Goal: Task Accomplishment & Management: Manage account settings

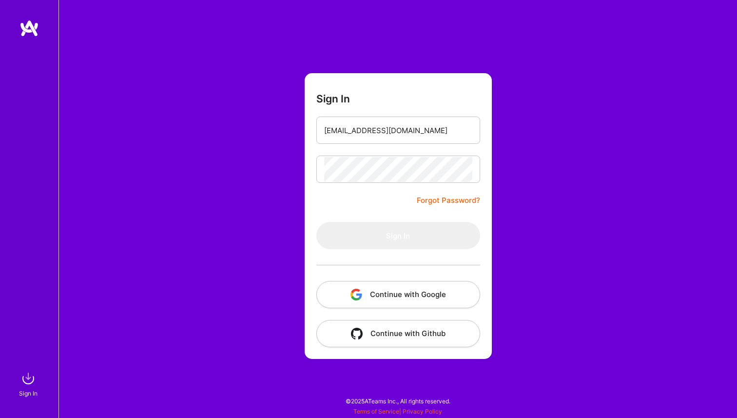
click at [385, 202] on form "Sign In uxstock@gmail.com Forgot Password? Sign In Continue with Google Continu…" at bounding box center [398, 216] width 187 height 286
click at [398, 191] on form "Sign In uxstock@gmail.com Forgot Password? Sign In Continue with Google Continu…" at bounding box center [398, 216] width 187 height 286
click at [388, 193] on form "Sign In uxstock@gmail.com Forgot Password? Sign In Continue with Google Continu…" at bounding box center [398, 216] width 187 height 286
click at [411, 293] on button "Continue with Google" at bounding box center [398, 294] width 164 height 27
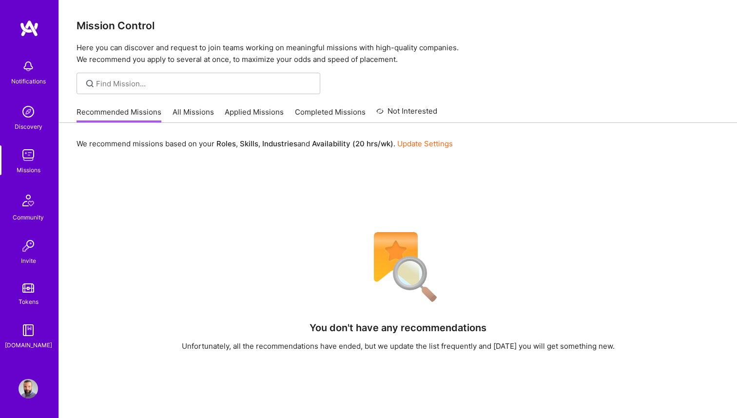
click at [243, 109] on link "Applied Missions" at bounding box center [254, 115] width 59 height 16
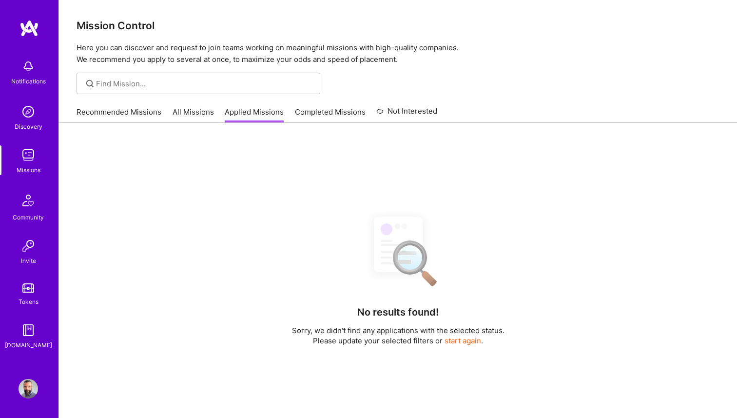
click at [152, 110] on link "Recommended Missions" at bounding box center [119, 115] width 85 height 16
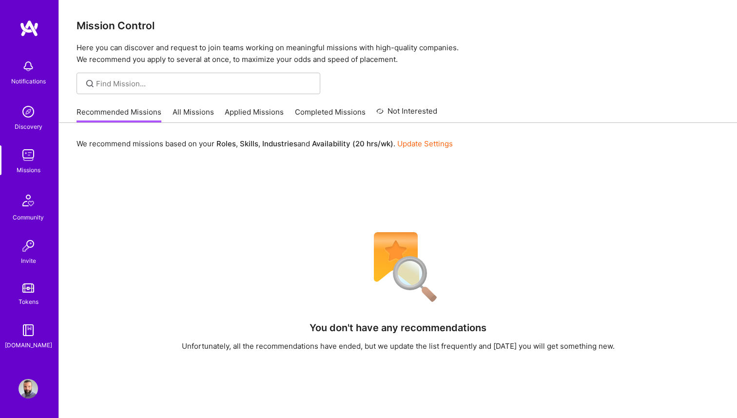
click at [428, 144] on link "Update Settings" at bounding box center [425, 143] width 56 height 9
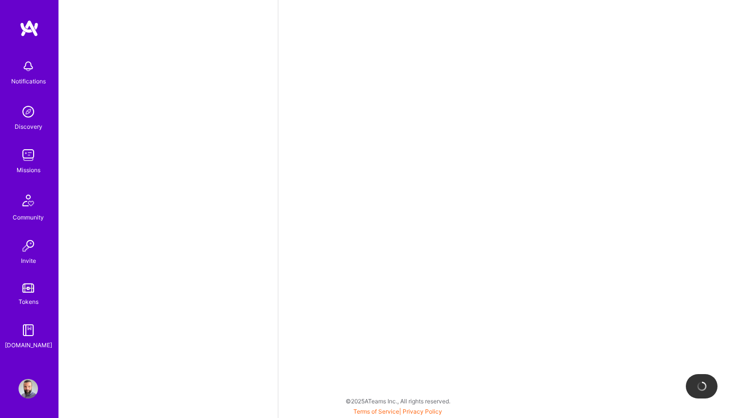
select select "US"
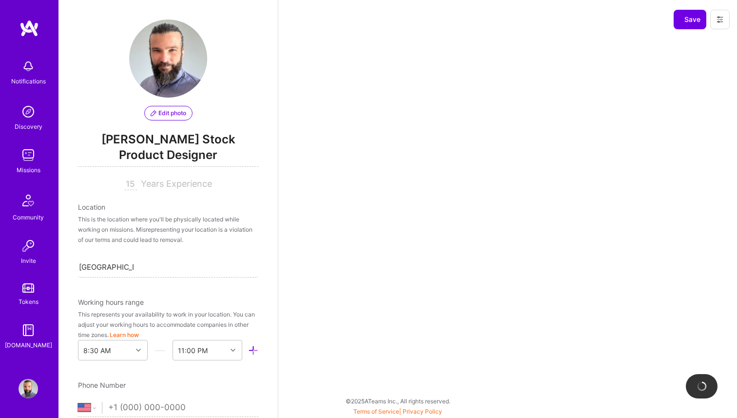
scroll to position [553, 0]
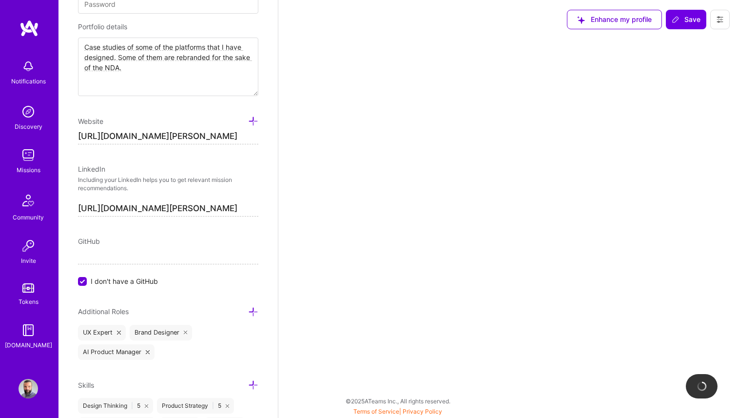
select select "Right Now"
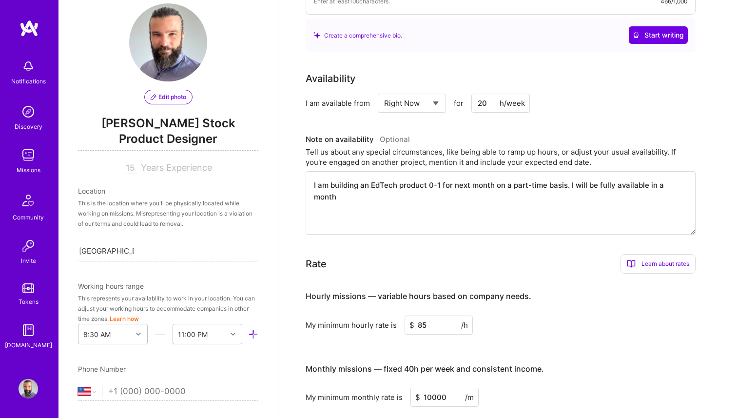
scroll to position [0, 0]
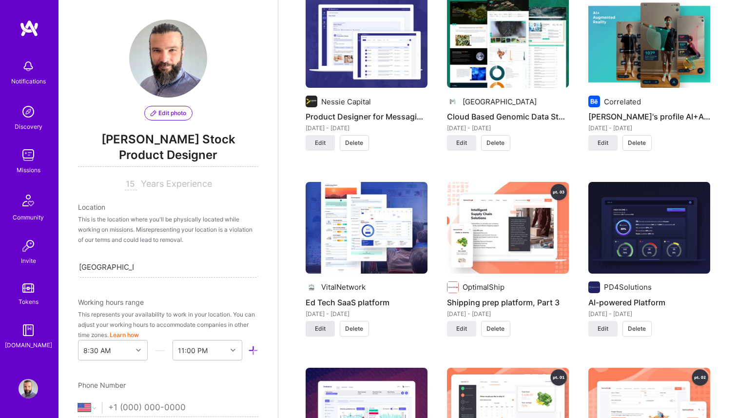
click at [313, 327] on button "Edit" at bounding box center [320, 329] width 29 height 16
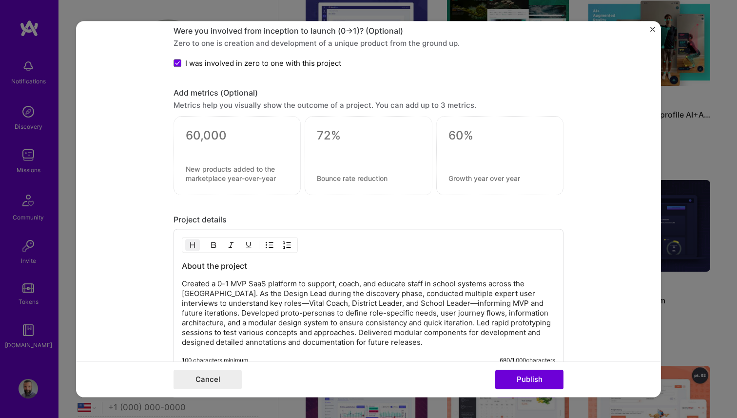
scroll to position [1168, 0]
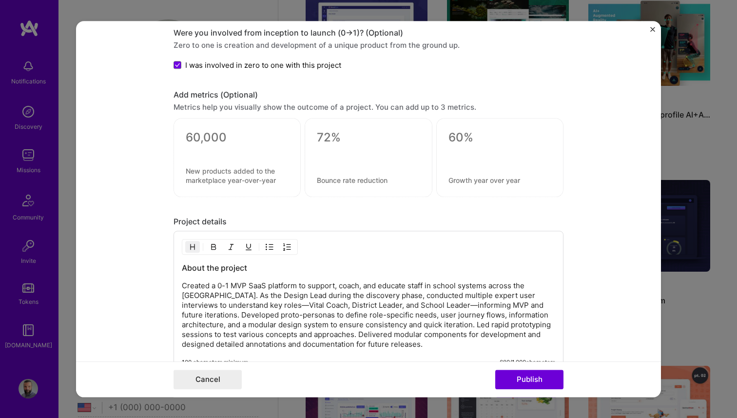
click at [217, 133] on textarea at bounding box center [237, 137] width 103 height 15
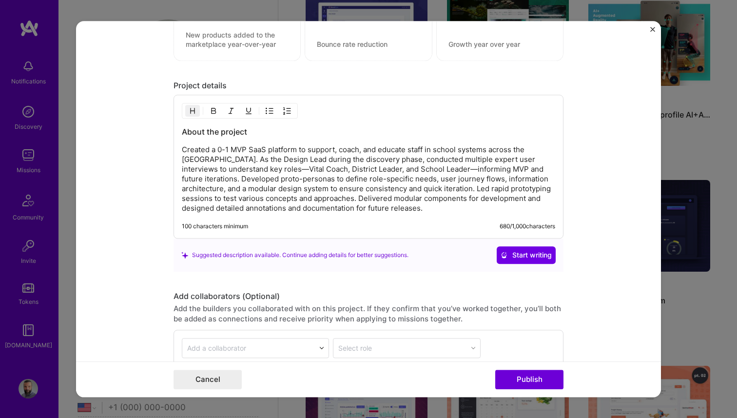
scroll to position [1290, 0]
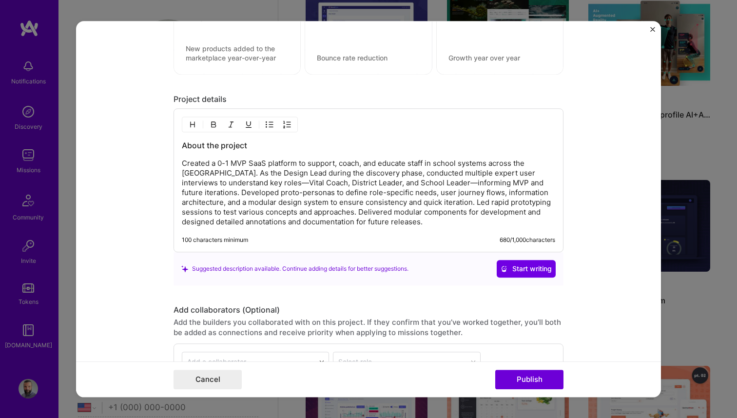
click at [243, 154] on div "About the project Created a 0-1 MVP SaaS platform to support, coach, and educat…" at bounding box center [369, 183] width 374 height 87
click at [257, 145] on h3 "About the project" at bounding box center [369, 145] width 374 height 11
click at [262, 146] on h3 "About the project" at bounding box center [369, 145] width 374 height 11
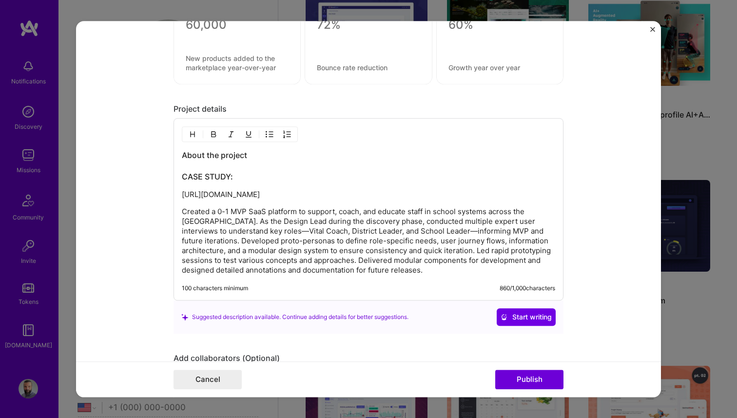
click at [200, 190] on p "https://www.figma.com/deck/DNhZbCCjpZpzhwYSmC8k77/AI-VR?node-id=1-89&viewport=-…" at bounding box center [369, 195] width 374 height 10
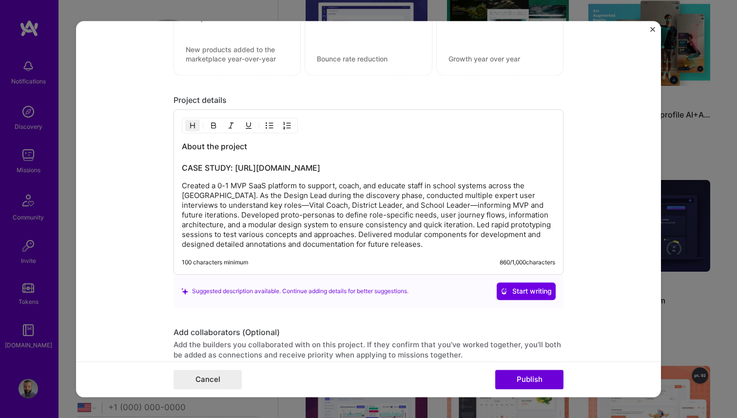
scroll to position [1291, 0]
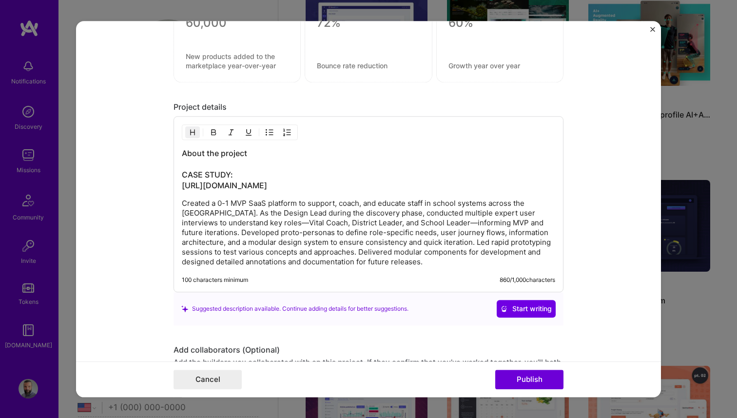
drag, startPoint x: 297, startPoint y: 197, endPoint x: 171, endPoint y: 178, distance: 127.7
click at [171, 178] on form "Project title Ed Tech SaaS platform Company VitalNetwork Project industry Indus…" at bounding box center [368, 209] width 585 height 376
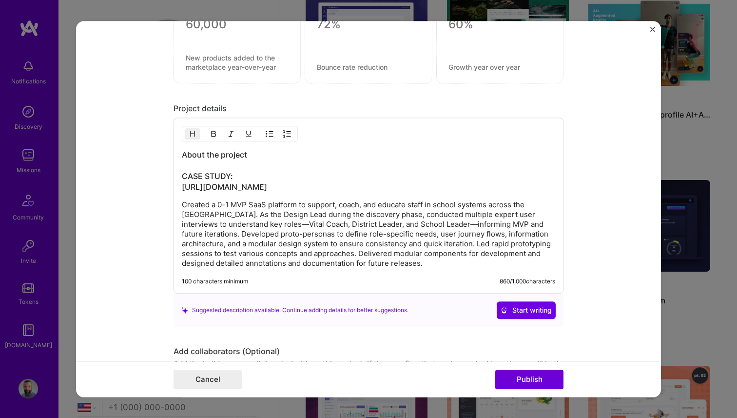
drag, startPoint x: 300, startPoint y: 207, endPoint x: 159, endPoint y: 189, distance: 141.5
click at [159, 189] on form "Project title Ed Tech SaaS platform Company VitalNetwork Project industry Indus…" at bounding box center [368, 209] width 585 height 376
copy h3 "https://www.figma.com/deck/DNhZbCCjpZpzhwYSmC8k77/AI-VR?node-id=1-89&viewport=-…"
click at [310, 215] on div "About the project CASE STUDY: https://www.figma.com/deck/DNhZbCCjpZpzhwYSmC8k77…" at bounding box center [369, 208] width 374 height 119
drag, startPoint x: 307, startPoint y: 204, endPoint x: 147, endPoint y: 189, distance: 161.1
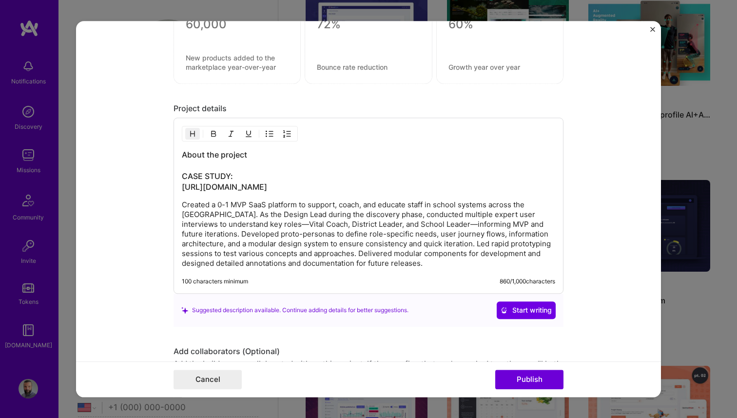
click at [147, 189] on form "Project title Ed Tech SaaS platform Company VitalNetwork Project industry Indus…" at bounding box center [368, 209] width 585 height 376
click at [318, 192] on h3 "About the project CASE STUDY: https://www.figma.com/deck/DNhZbCCjpZpzhwYSmC8k77…" at bounding box center [369, 170] width 374 height 43
drag, startPoint x: 317, startPoint y: 206, endPoint x: 112, endPoint y: 185, distance: 205.8
click at [112, 185] on form "Project title Ed Tech SaaS platform Company VitalNetwork Project industry Indus…" at bounding box center [368, 209] width 585 height 376
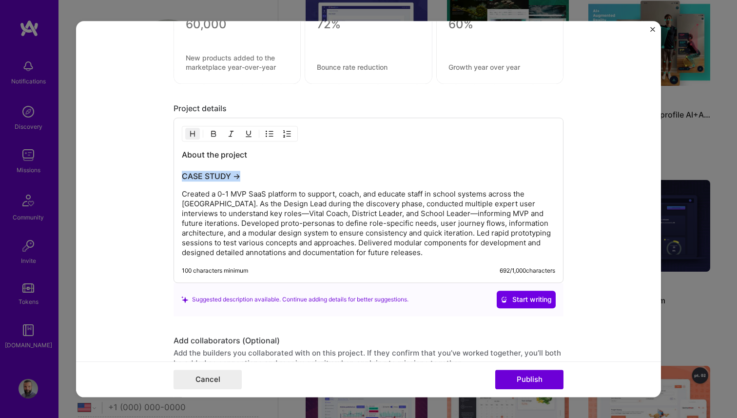
drag, startPoint x: 240, startPoint y: 177, endPoint x: 170, endPoint y: 178, distance: 70.2
click at [170, 178] on form "Project title Ed Tech SaaS platform Company VitalNetwork Project industry Indus…" at bounding box center [368, 209] width 585 height 376
click at [281, 172] on h3 "About the project CASE STUDY →" at bounding box center [369, 165] width 374 height 32
click at [215, 178] on link "CASE STUDY →" at bounding box center [211, 176] width 59 height 10
click at [302, 182] on div "About the project CASE STUDY → Created a 0-1 MVP SaaS platform to support, coac…" at bounding box center [369, 203] width 374 height 108
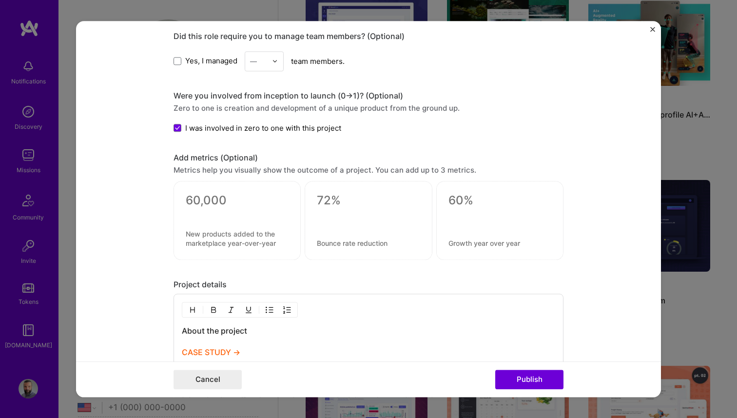
scroll to position [1118, 0]
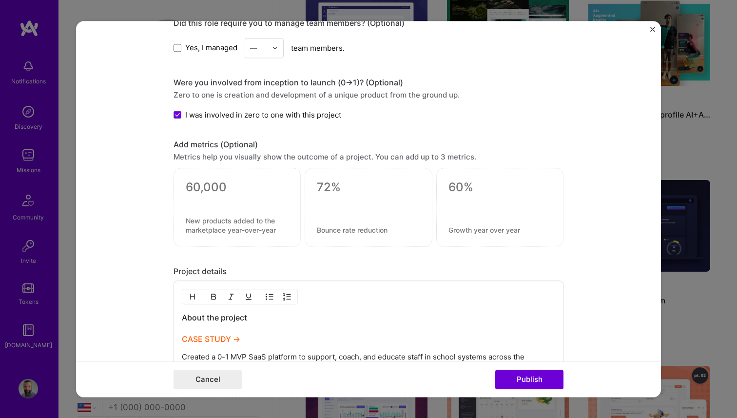
click at [256, 178] on div at bounding box center [237, 207] width 127 height 79
click at [243, 185] on textarea at bounding box center [237, 187] width 103 height 15
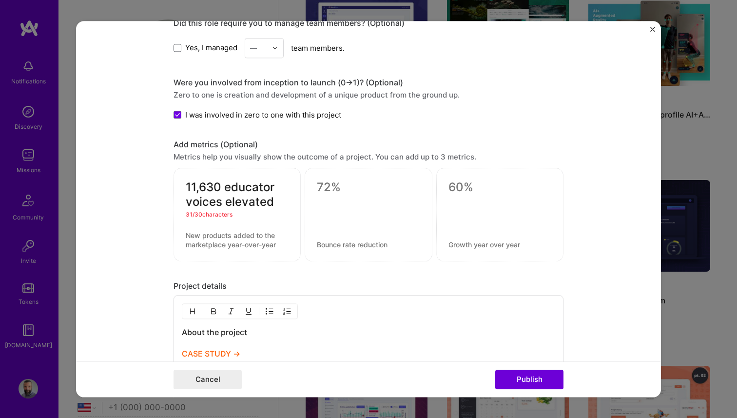
click at [209, 202] on textarea "11,630 educator voices elevated" at bounding box center [237, 194] width 103 height 29
click at [224, 199] on textarea "11,630 educator voices elevated" at bounding box center [237, 194] width 103 height 29
click at [202, 187] on textarea "11,630 educator voices elevated" at bounding box center [237, 194] width 103 height 29
type textarea "11630 educator voices elevated"
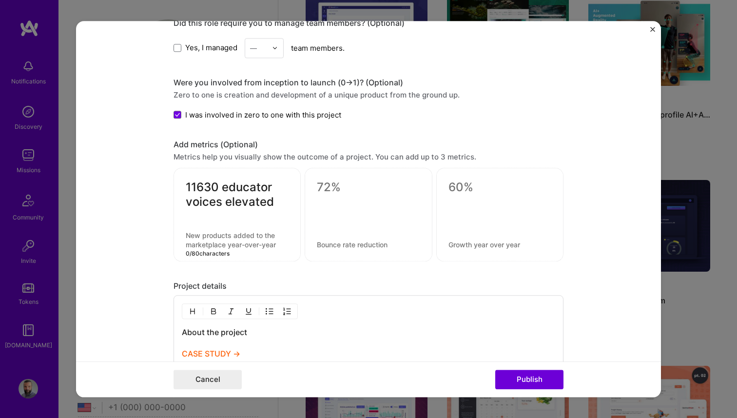
click at [236, 233] on textarea at bounding box center [237, 240] width 103 height 19
drag, startPoint x: 223, startPoint y: 187, endPoint x: 279, endPoint y: 199, distance: 57.9
click at [279, 199] on textarea "11630 educator voices elevated" at bounding box center [237, 194] width 103 height 29
click at [198, 243] on textarea at bounding box center [237, 240] width 103 height 19
paste textarea "educator voices elevated"
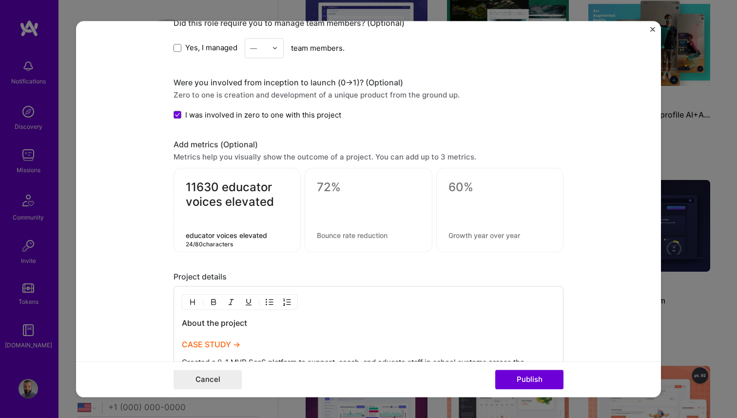
drag, startPoint x: 191, startPoint y: 235, endPoint x: 175, endPoint y: 231, distance: 16.1
click at [175, 231] on div "11630 educator voices elevated educator voices elevated 24 / 80 characters" at bounding box center [237, 210] width 127 height 84
type textarea "Educator voices elevated"
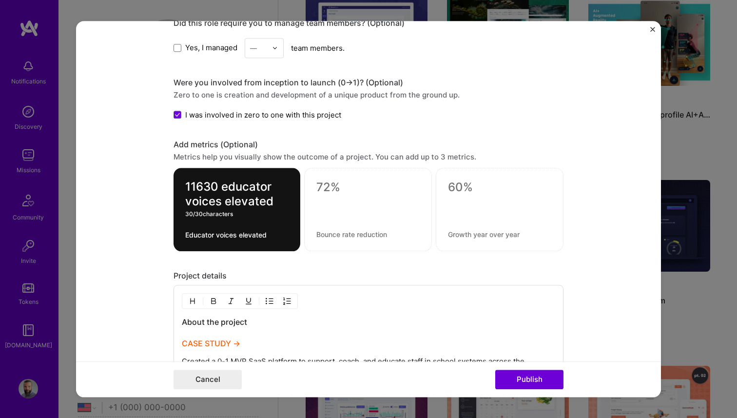
drag, startPoint x: 220, startPoint y: 187, endPoint x: 274, endPoint y: 207, distance: 57.9
click at [274, 207] on textarea "11630 educator voices elevated" at bounding box center [236, 193] width 103 height 29
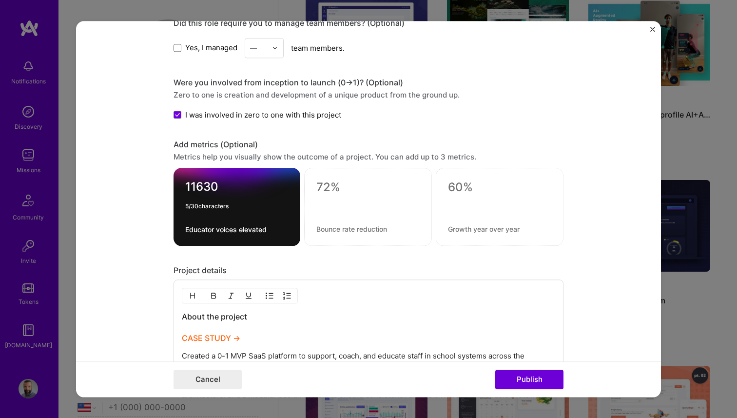
type textarea "11630"
click at [172, 210] on form "Project title Ed Tech SaaS platform Company VitalNetwork Project industry Indus…" at bounding box center [368, 209] width 585 height 376
click at [147, 209] on form "Project title Ed Tech SaaS platform Company VitalNetwork Project industry Indus…" at bounding box center [368, 209] width 585 height 376
click at [323, 190] on textarea at bounding box center [367, 187] width 103 height 15
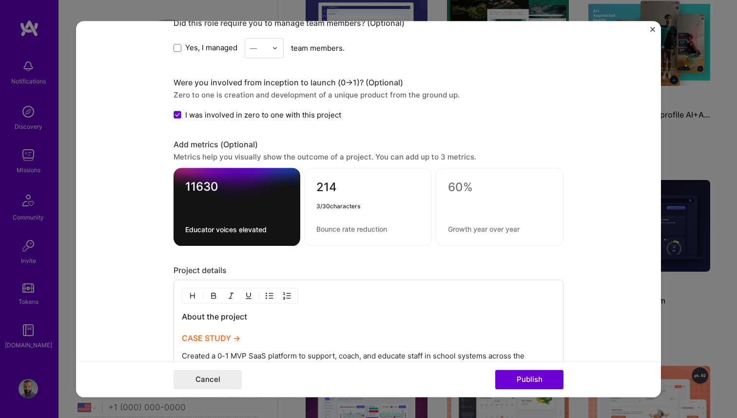
type textarea "214"
click at [322, 222] on div "214 3 / 30 characters" at bounding box center [368, 207] width 128 height 78
click at [324, 228] on textarea at bounding box center [367, 228] width 103 height 9
type textarea "Schools supported"
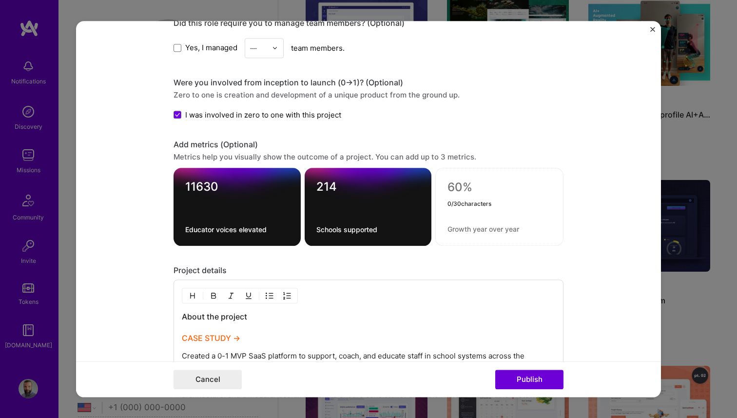
click at [490, 184] on textarea at bounding box center [500, 187] width 104 height 15
type textarea "235,580"
click at [459, 226] on textarea at bounding box center [500, 228] width 104 height 9
type textarea "Students impacted"
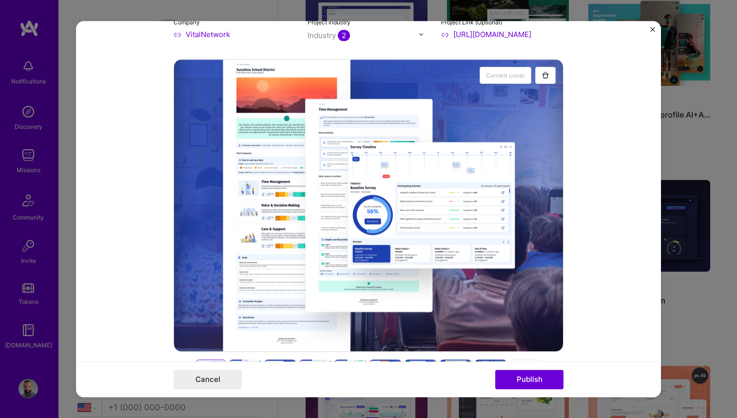
scroll to position [0, 0]
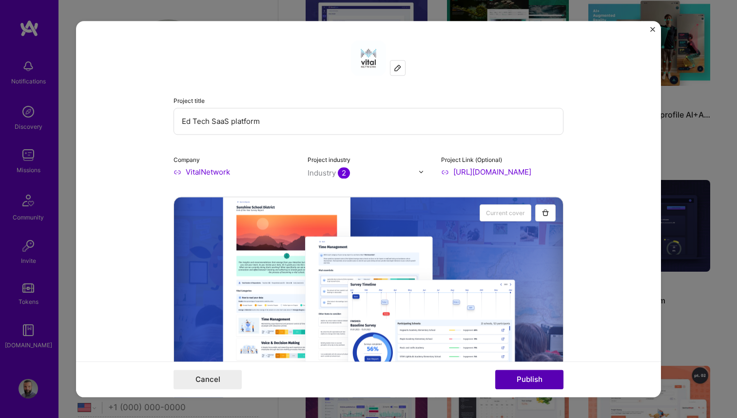
click at [529, 379] on button "Publish" at bounding box center [529, 380] width 68 height 20
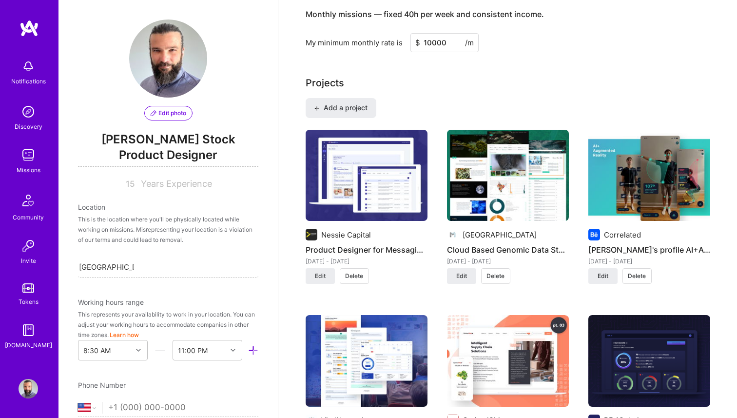
scroll to position [602, 0]
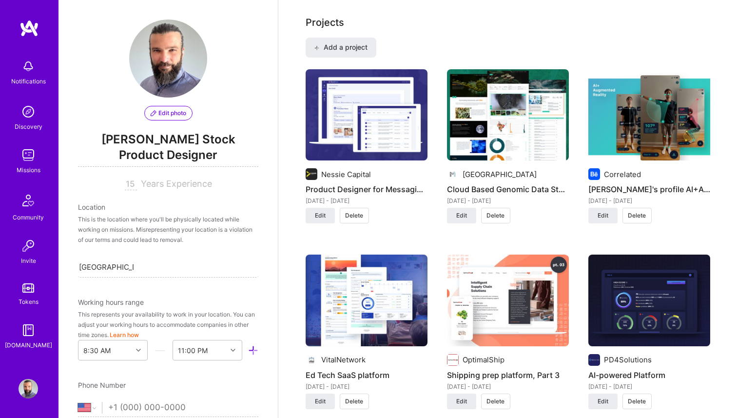
click at [370, 297] on img at bounding box center [367, 301] width 122 height 92
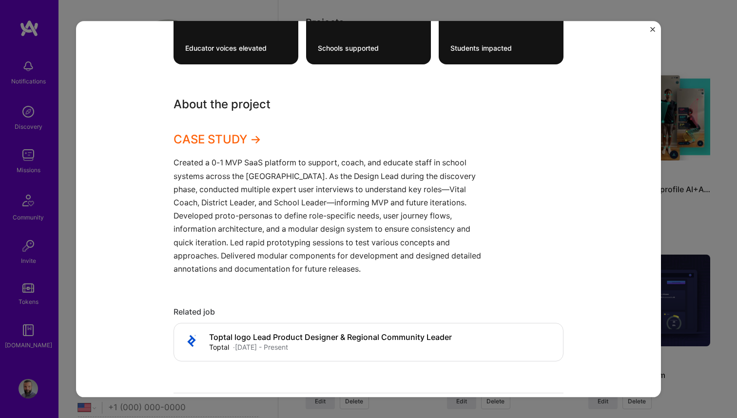
scroll to position [771, 0]
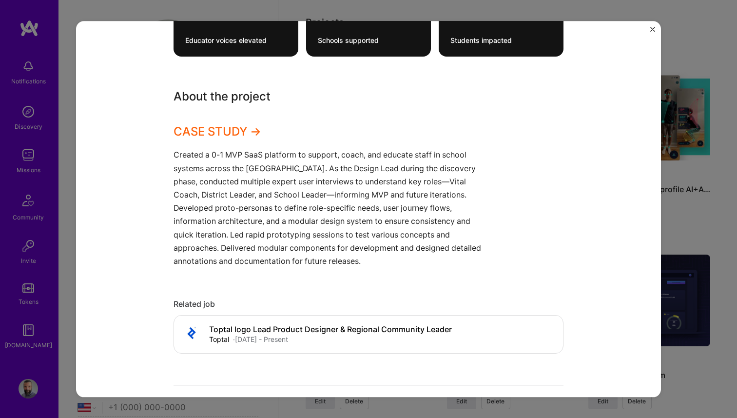
click at [218, 131] on link "CASE STUDY →" at bounding box center [218, 132] width 88 height 14
click at [464, 6] on div "Ed Tech SaaS platform VitalNetwork Education / Edtech, B2B2C Project link Role …" at bounding box center [368, 209] width 737 height 418
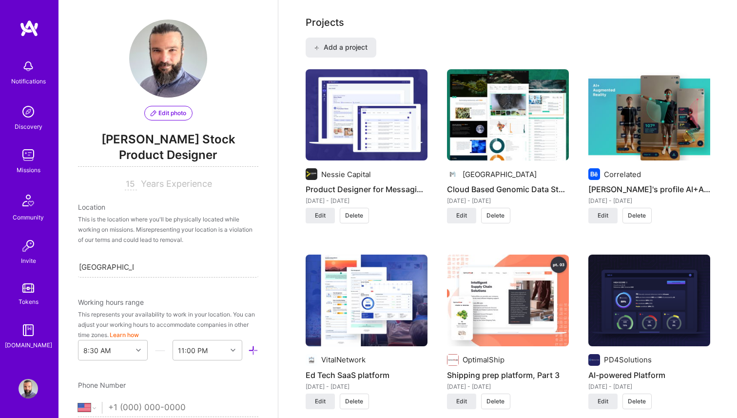
click at [390, 119] on img at bounding box center [367, 115] width 122 height 92
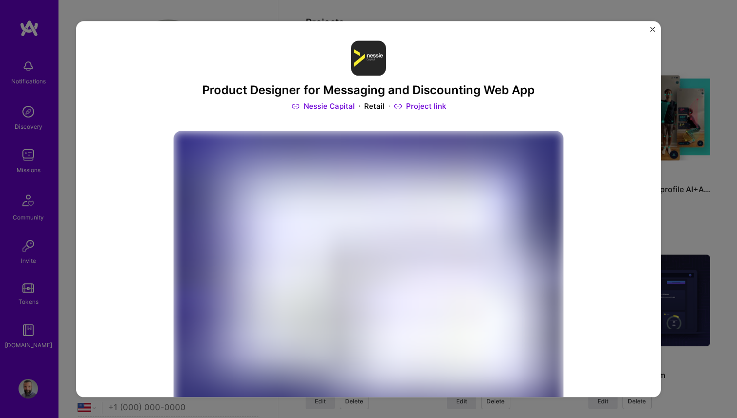
click at [653, 28] on img "Close" at bounding box center [653, 29] width 5 height 5
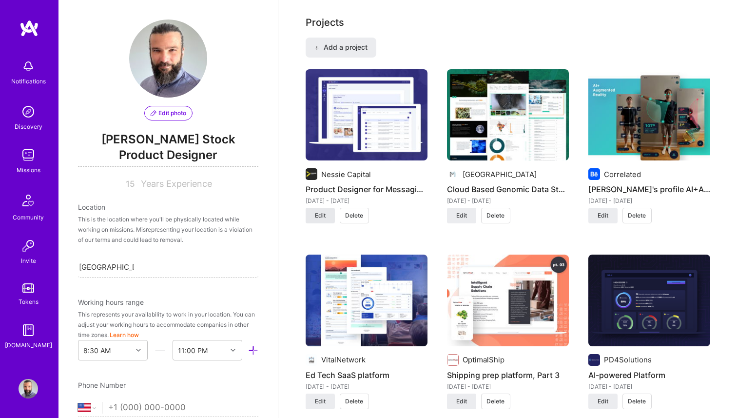
click at [316, 213] on span "Edit" at bounding box center [320, 215] width 11 height 9
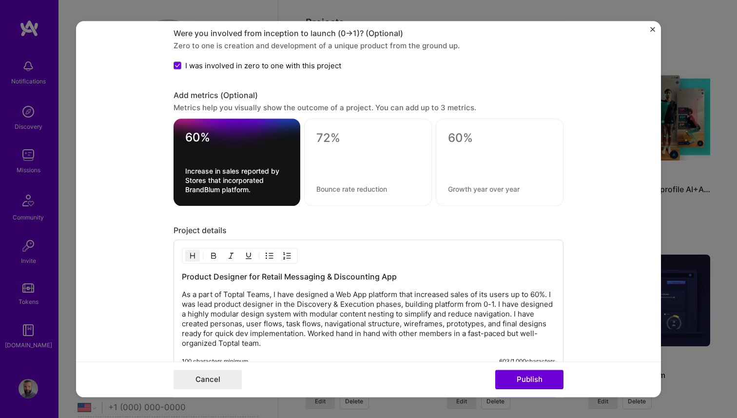
scroll to position [1282, 0]
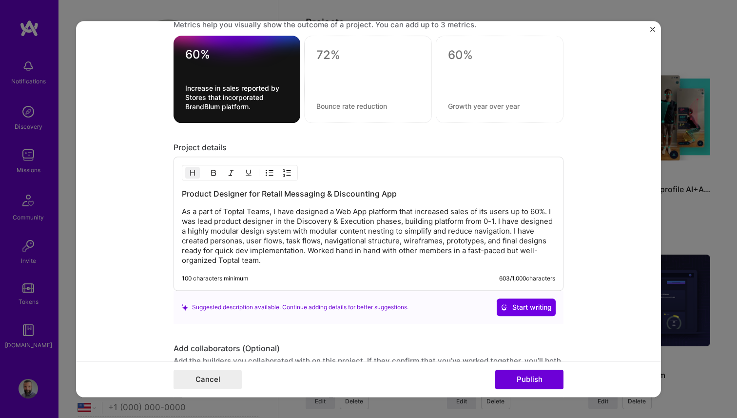
click at [396, 197] on h3 "Product Designer for Retail Messaging & Discounting App" at bounding box center [369, 193] width 374 height 11
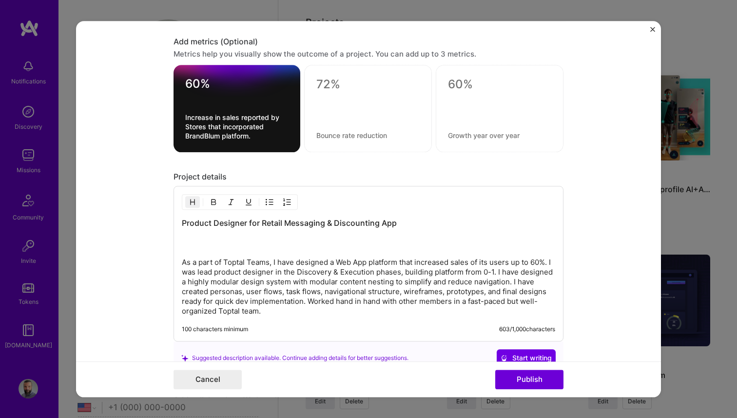
scroll to position [1252, 0]
click at [182, 223] on div "Product Designer for Retail Messaging & Discounting App As a part of Toptal Tea…" at bounding box center [369, 265] width 390 height 156
drag, startPoint x: 182, startPoint y: 224, endPoint x: 487, endPoint y: 238, distance: 304.6
click at [487, 238] on h3 "Product Designer for Retail Messaging & Discounting App" at bounding box center [369, 234] width 374 height 32
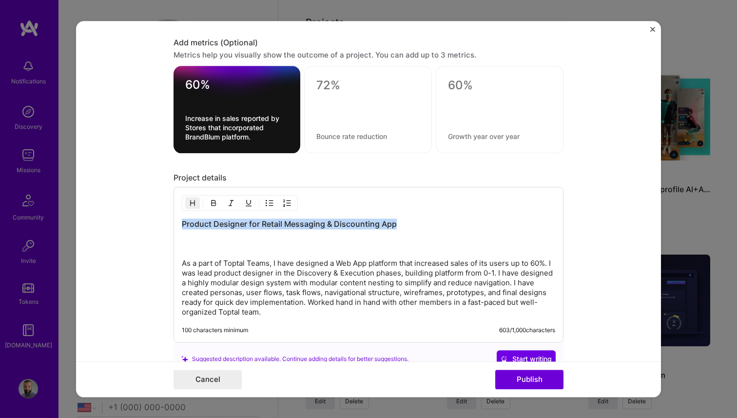
drag, startPoint x: 409, startPoint y: 226, endPoint x: 116, endPoint y: 218, distance: 293.7
click at [116, 218] on form "Project title Product Designer for Messaging and Discounting Web App Company Ne…" at bounding box center [368, 209] width 585 height 376
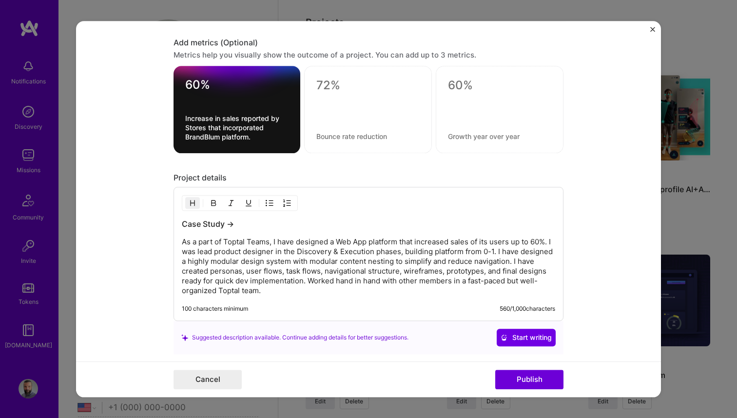
click at [317, 215] on div "Case Study → As a part of Toptal Teams, I have designed a Web App platform that…" at bounding box center [369, 254] width 390 height 134
drag, startPoint x: 237, startPoint y: 224, endPoint x: 160, endPoint y: 220, distance: 77.6
click at [160, 220] on form "Project title Product Designer for Messaging and Discounting Web App Company Ne…" at bounding box center [368, 209] width 585 height 376
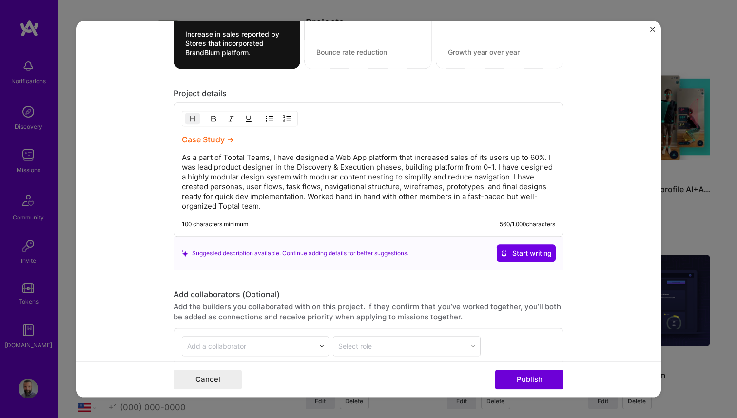
scroll to position [1345, 0]
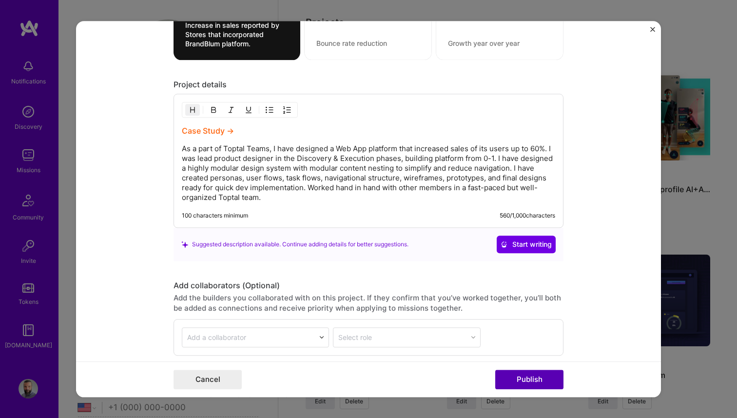
click at [508, 373] on button "Publish" at bounding box center [529, 380] width 68 height 20
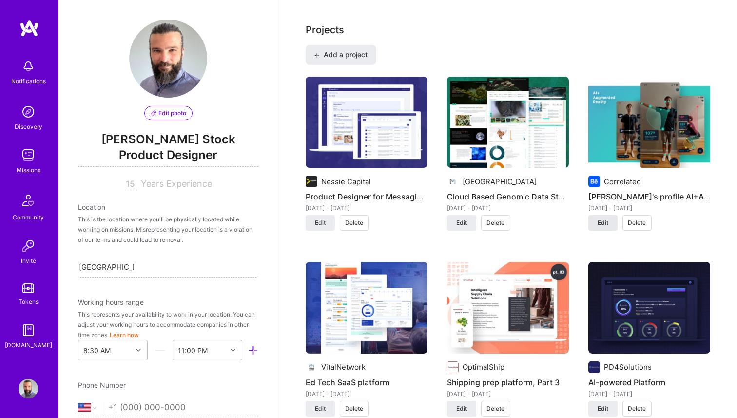
click at [593, 224] on button "Edit" at bounding box center [603, 223] width 29 height 16
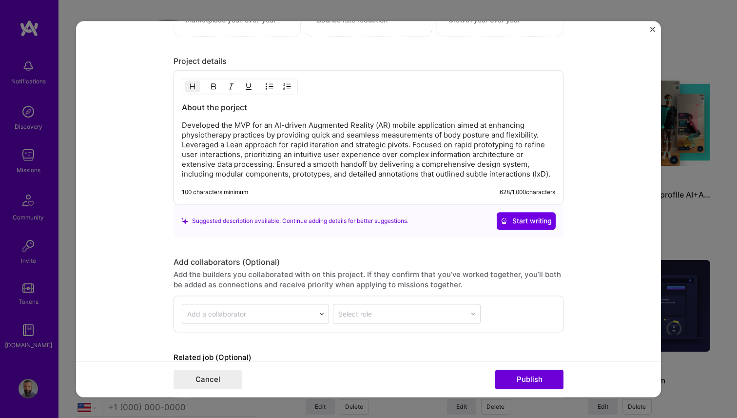
scroll to position [1246, 0]
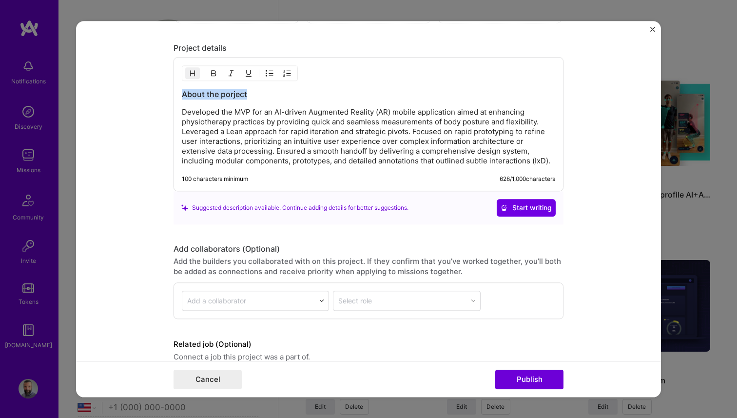
drag, startPoint x: 254, startPoint y: 94, endPoint x: 162, endPoint y: 92, distance: 91.7
click at [162, 92] on form "Project title Krispin Stock's profile AI+Augmented Reality Physiotherapy App Co…" at bounding box center [368, 209] width 585 height 376
click at [256, 97] on h3 "Case Study →" at bounding box center [369, 93] width 374 height 11
click at [202, 92] on h3 "Case Study →" at bounding box center [369, 93] width 374 height 11
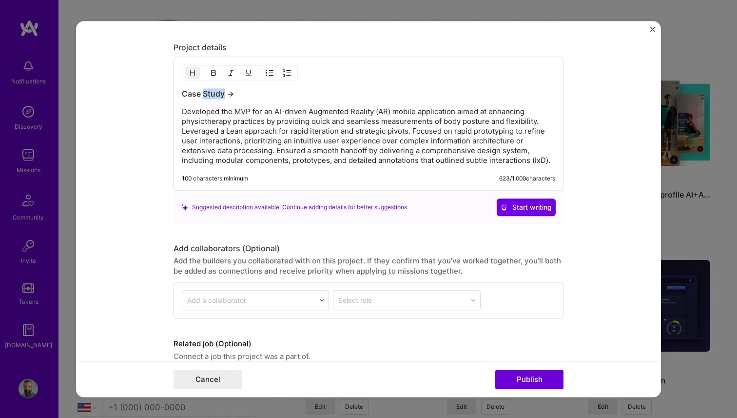
click at [202, 92] on h3 "Case Study →" at bounding box center [369, 93] width 374 height 11
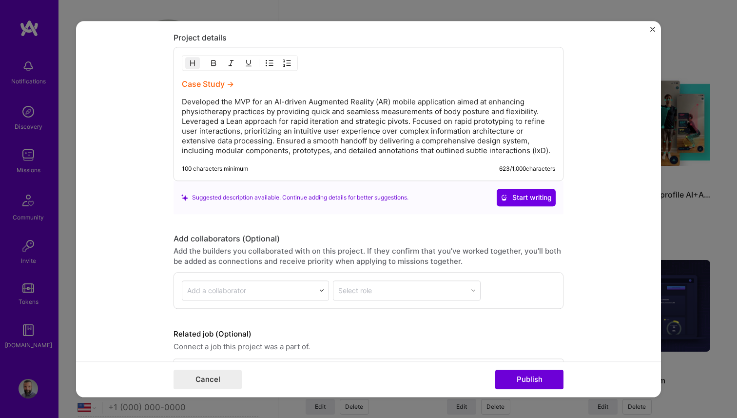
scroll to position [1292, 0]
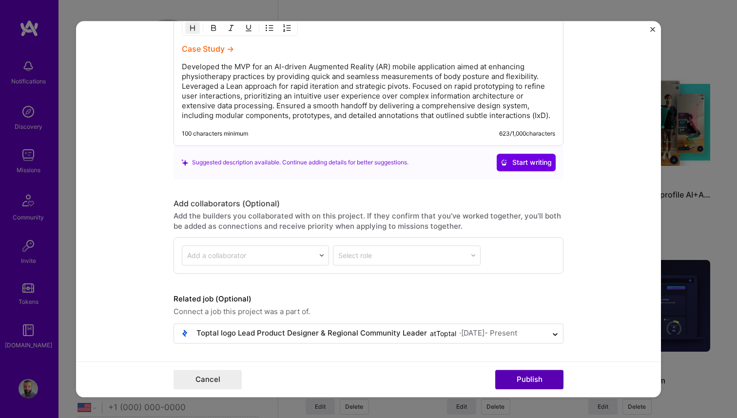
click at [503, 381] on button "Publish" at bounding box center [529, 380] width 68 height 20
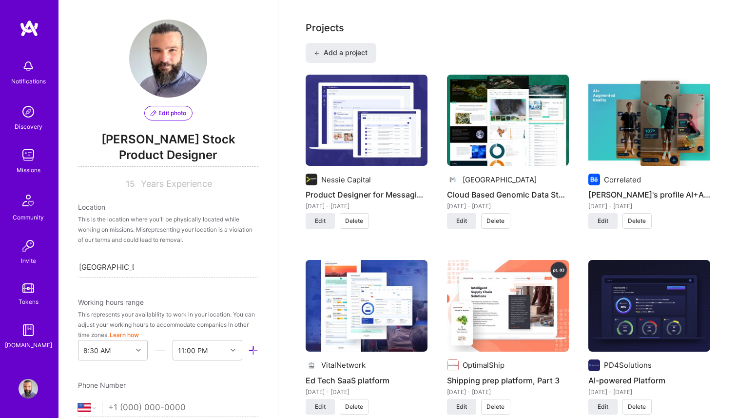
click at [405, 120] on img at bounding box center [367, 121] width 122 height 92
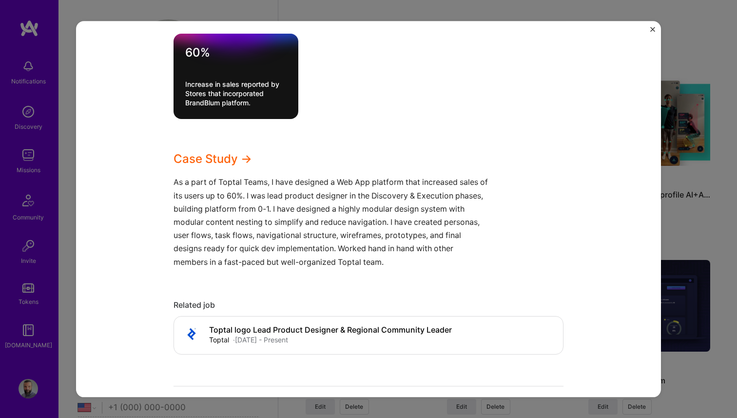
scroll to position [717, 0]
click at [694, 161] on div "Product Designer for Messaging and Discounting Web App Nessie Capital Retail Pr…" at bounding box center [368, 209] width 737 height 418
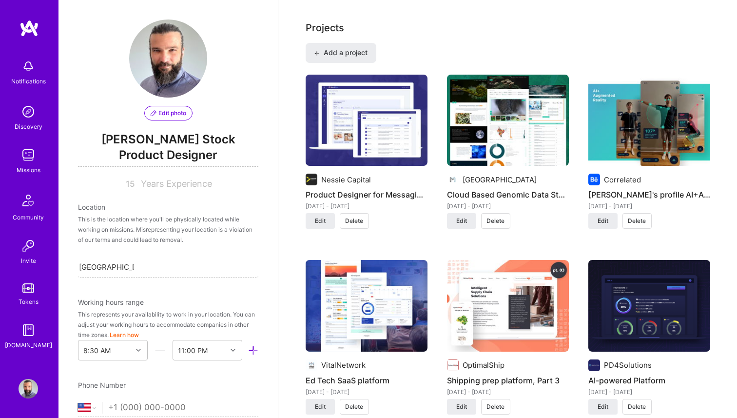
click at [463, 128] on img at bounding box center [508, 121] width 122 height 92
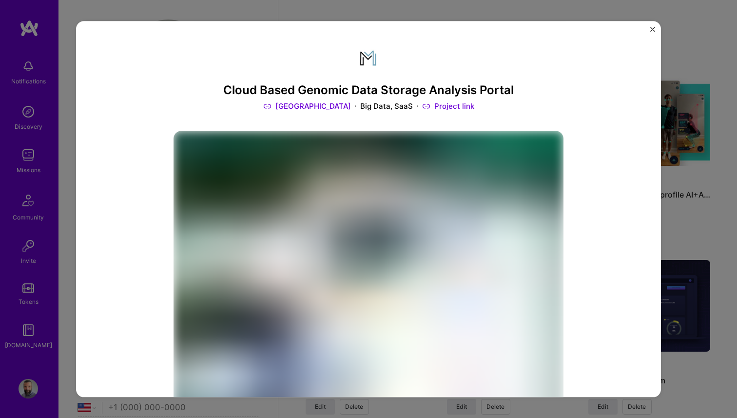
click at [688, 117] on div "Cloud Based Genomic Data Storage Analysis Portal Guelph University Big Data, Sa…" at bounding box center [368, 209] width 737 height 418
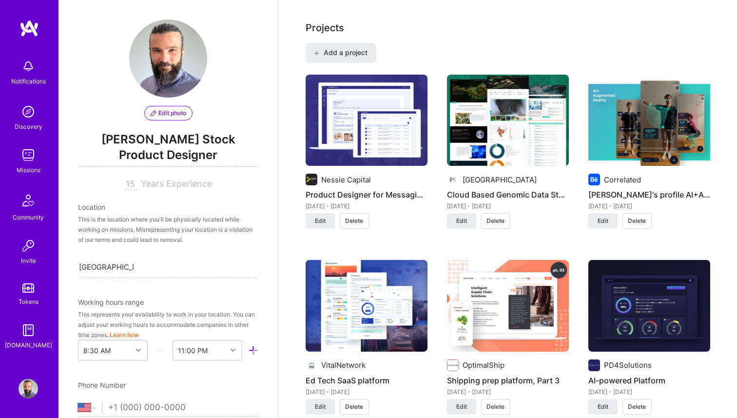
click at [618, 131] on img at bounding box center [650, 121] width 122 height 92
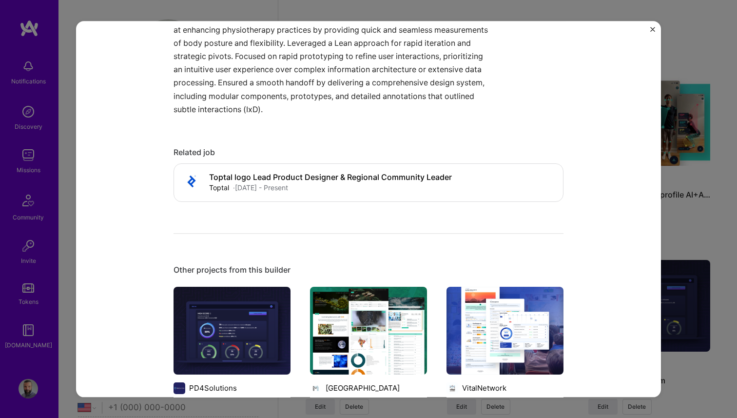
scroll to position [767, 0]
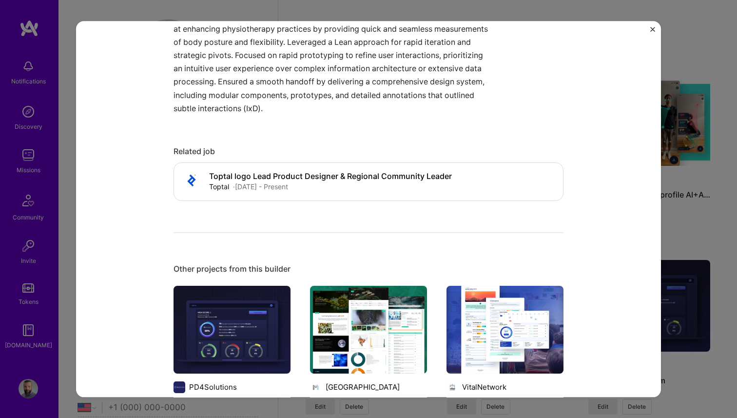
click at [687, 155] on div "Krispin Stock's profile AI+Augmented Reality Physiotherapy App Correlated AR / …" at bounding box center [368, 209] width 737 height 418
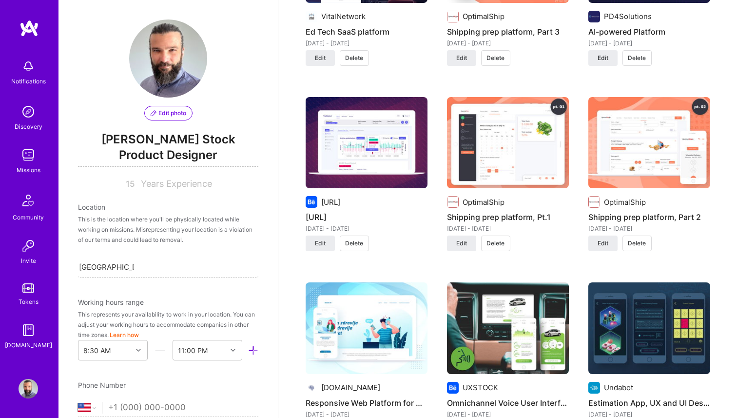
scroll to position [949, 0]
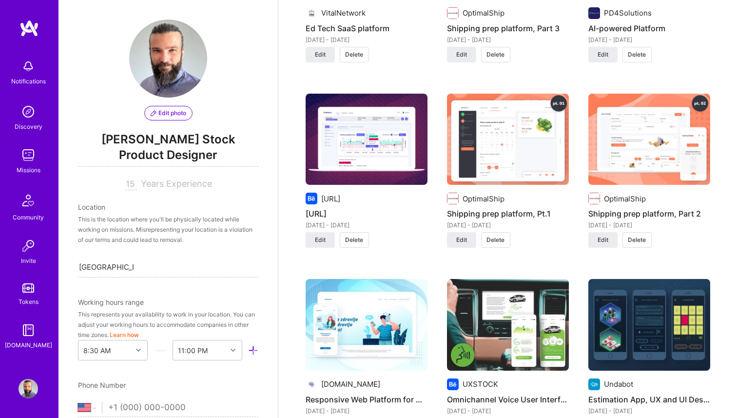
click at [351, 116] on img at bounding box center [367, 140] width 122 height 92
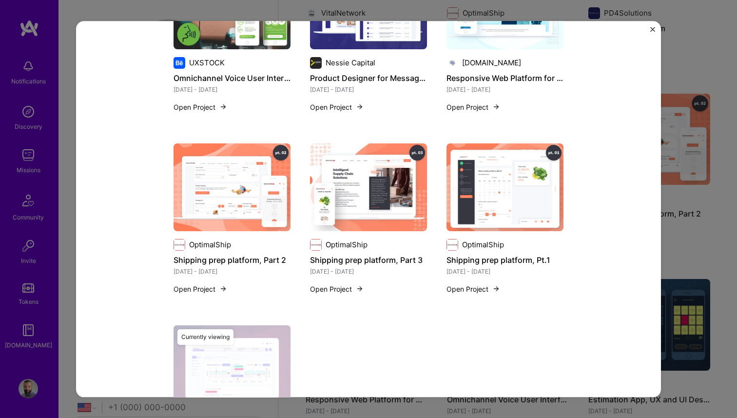
scroll to position [1353, 0]
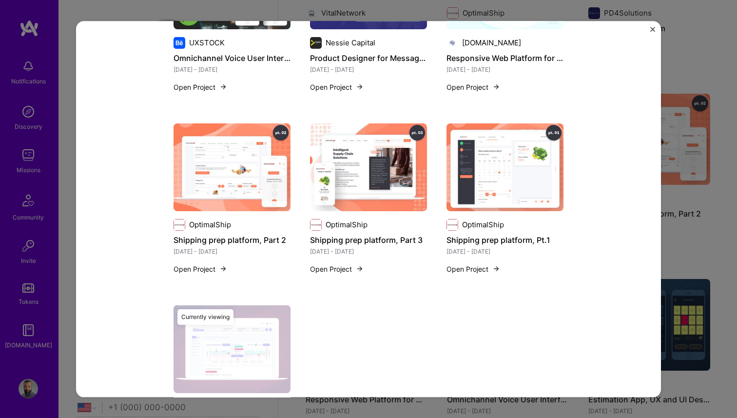
click at [702, 145] on div "Truthlab.ai Truthlab.AI Artifical Intelligence / Machine Learning, B2B Project …" at bounding box center [368, 209] width 737 height 418
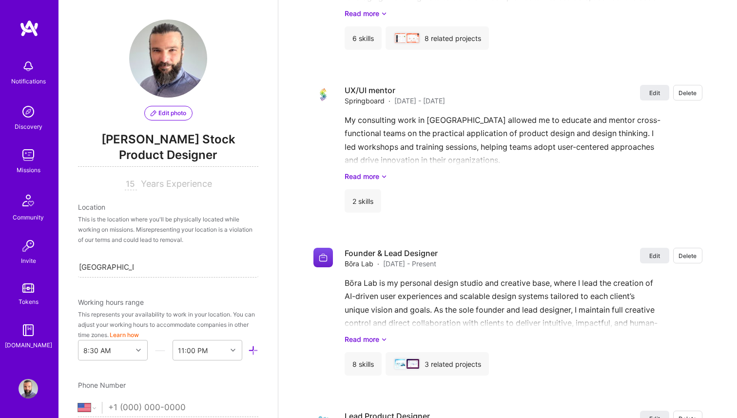
scroll to position [1757, 0]
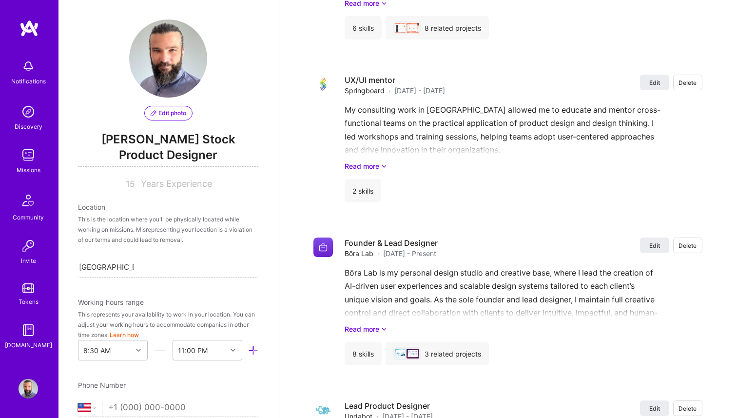
click at [20, 33] on img at bounding box center [30, 29] width 20 height 18
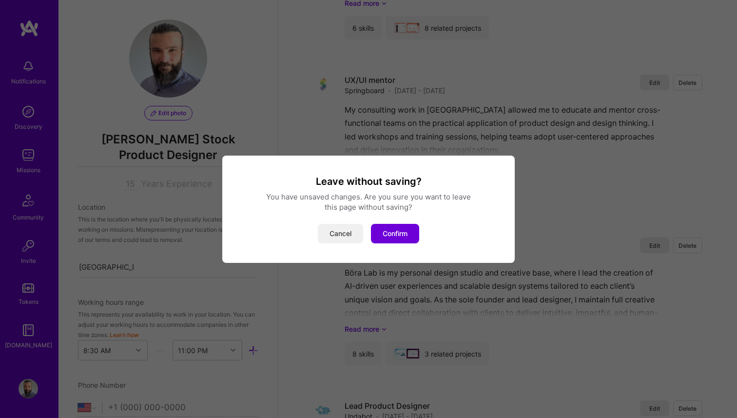
click at [339, 232] on button "Cancel" at bounding box center [340, 234] width 45 height 20
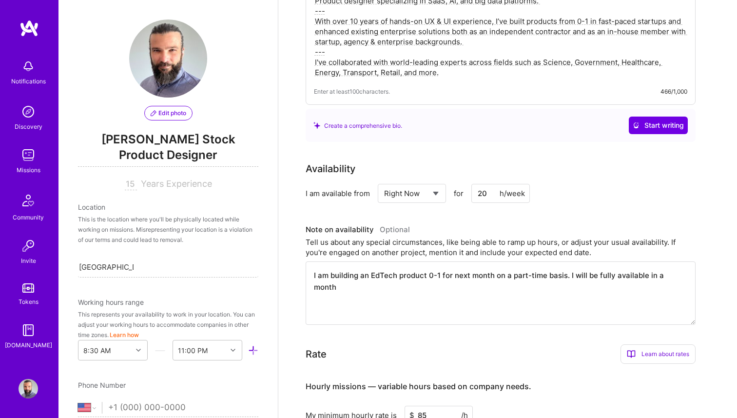
scroll to position [0, 0]
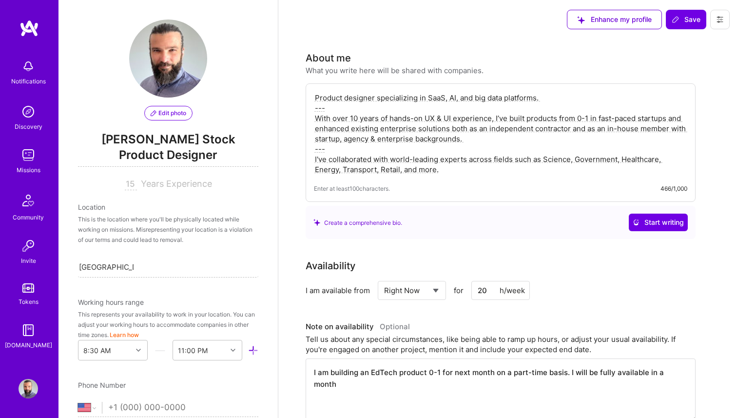
click at [395, 95] on textarea "Product designer specializing in SaaS, AI, and big data platforms. --- With ove…" at bounding box center [501, 134] width 374 height 84
type textarea "Product designer specialising in SaaS, AI, and big data platforms. --- With ove…"
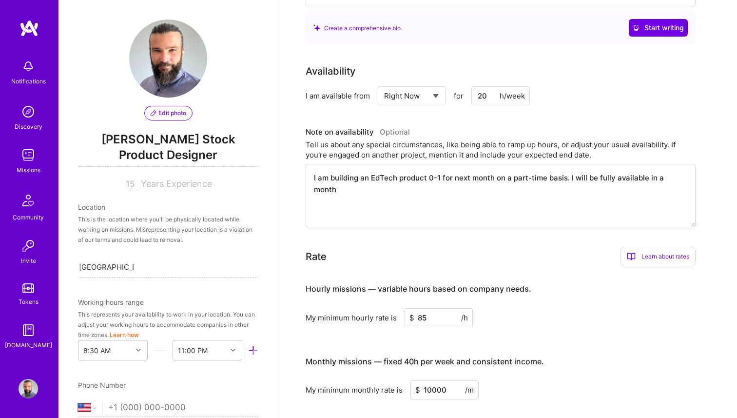
scroll to position [195, 0]
click at [30, 164] on img at bounding box center [29, 155] width 20 height 20
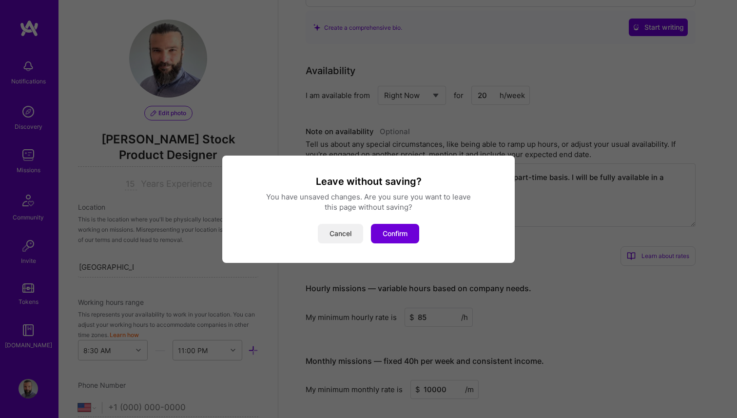
click at [344, 235] on button "Cancel" at bounding box center [340, 234] width 45 height 20
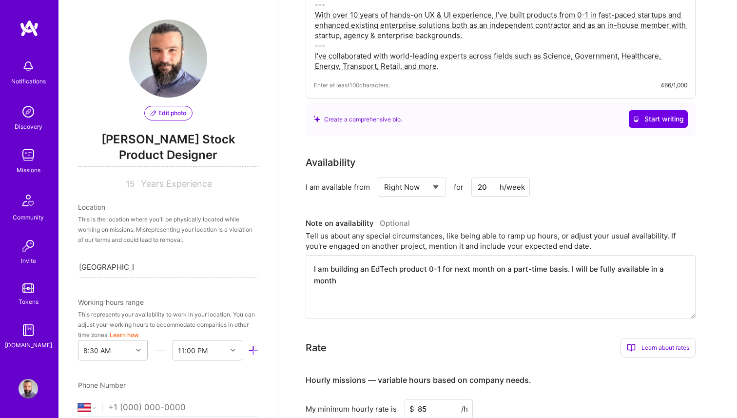
scroll to position [0, 0]
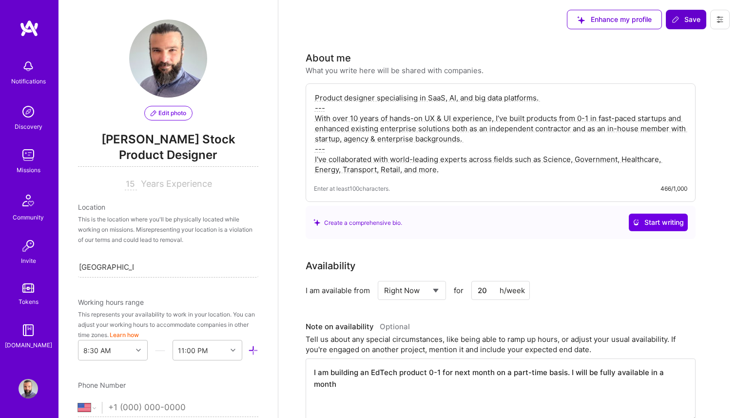
click at [675, 13] on button "Save" at bounding box center [686, 20] width 40 height 20
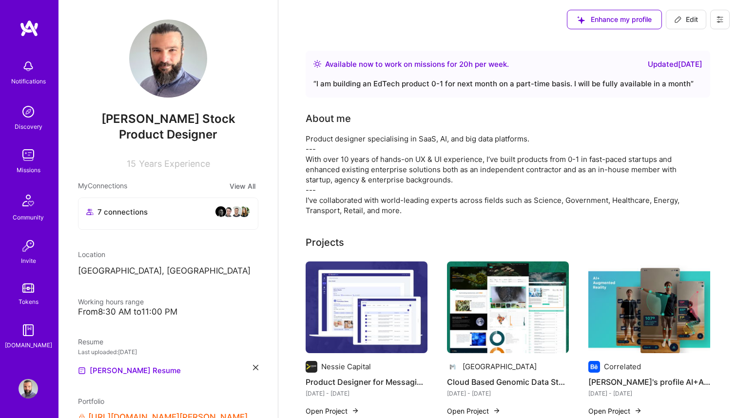
click at [677, 20] on icon at bounding box center [678, 20] width 8 height 8
select select "US"
select select "Right Now"
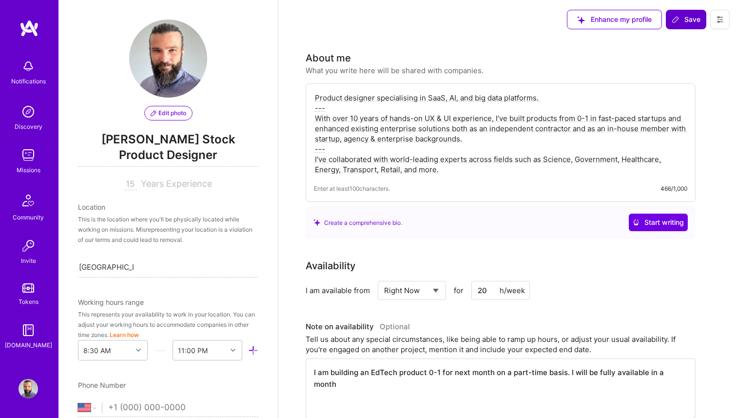
scroll to position [553, 0]
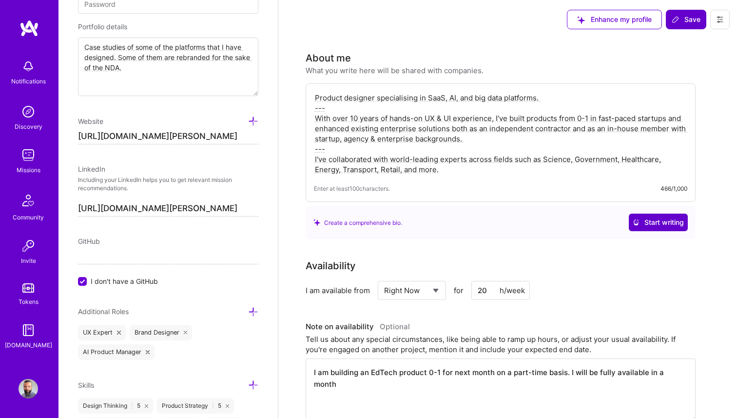
click at [650, 222] on span "Start writing" at bounding box center [658, 223] width 51 height 10
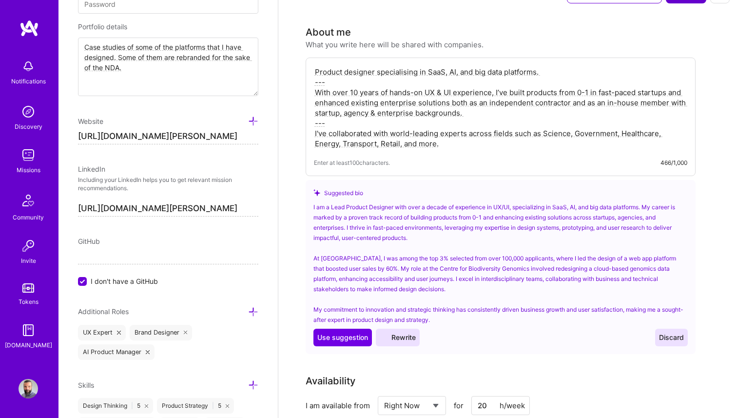
scroll to position [29, 0]
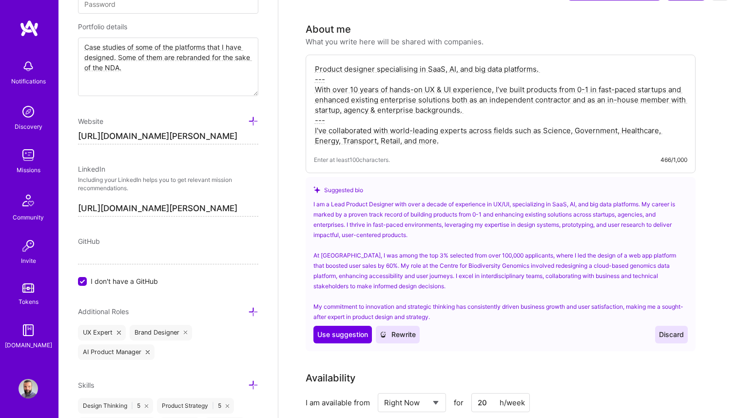
click at [667, 329] on button "Discard" at bounding box center [671, 335] width 33 height 18
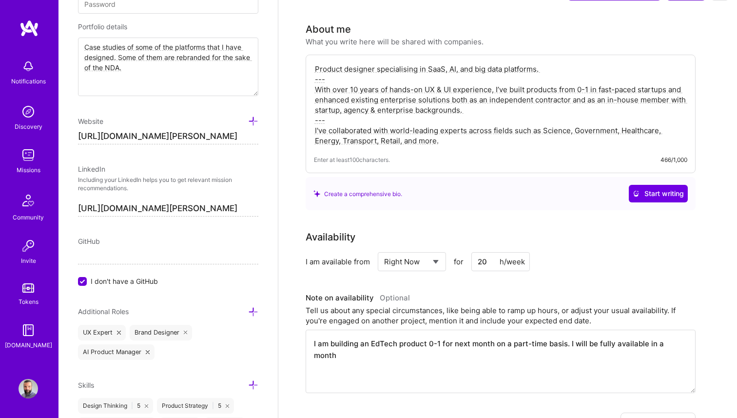
scroll to position [0, 0]
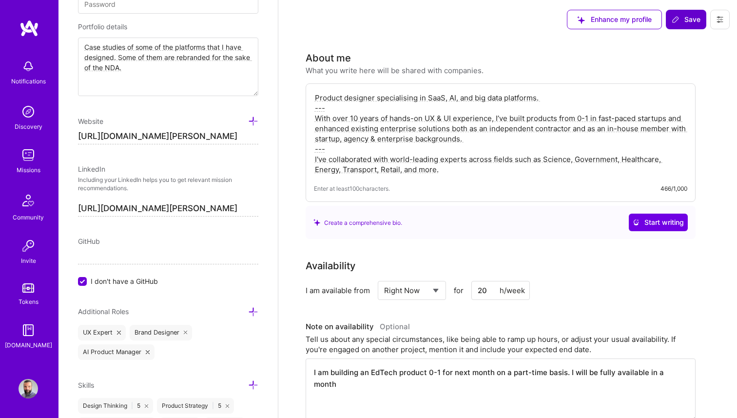
click at [676, 25] on button "Save" at bounding box center [686, 20] width 40 height 20
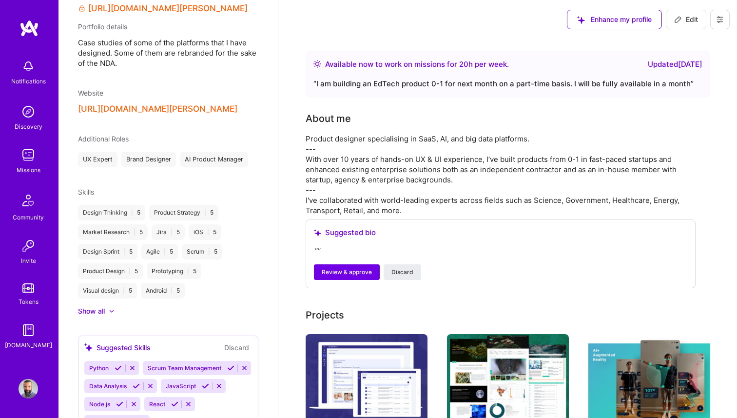
scroll to position [409, 0]
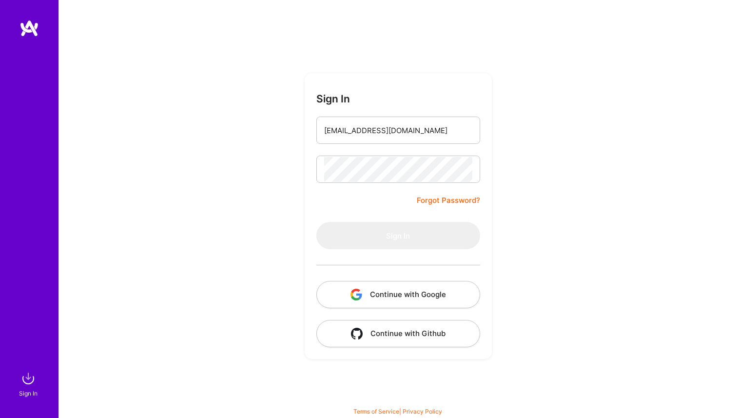
click at [403, 296] on button "Continue with Google" at bounding box center [398, 294] width 164 height 27
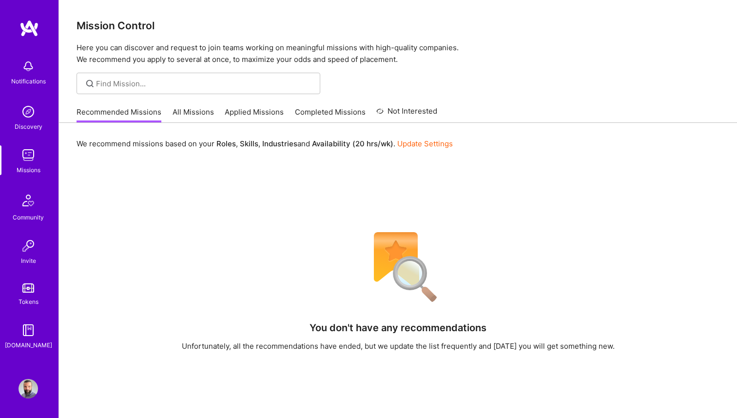
click at [487, 74] on div at bounding box center [398, 83] width 678 height 21
click at [173, 114] on link "All Missions" at bounding box center [193, 115] width 41 height 16
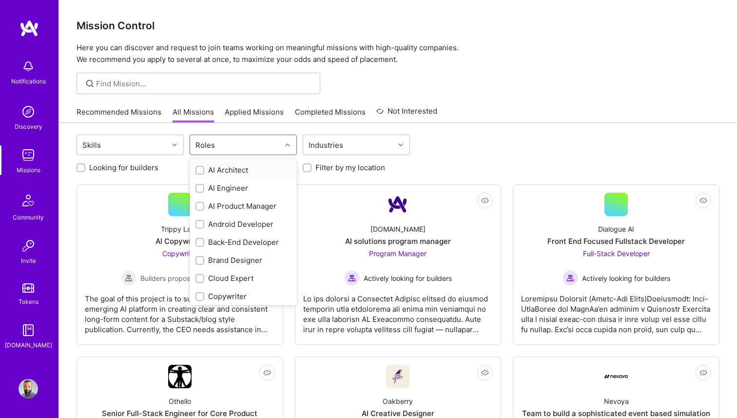
click at [294, 145] on div at bounding box center [288, 144] width 15 height 13
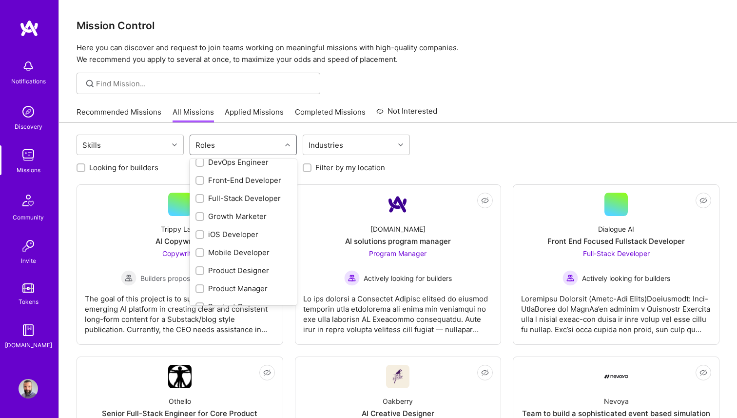
scroll to position [224, 0]
click at [251, 252] on div "Product Designer" at bounding box center [244, 253] width 96 height 10
checkbox input "true"
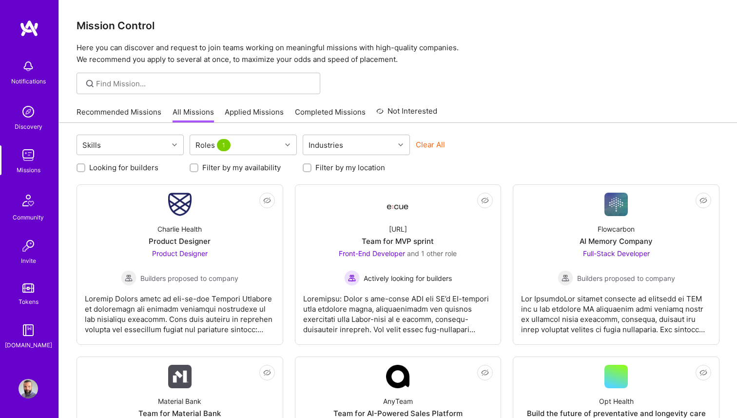
click at [517, 107] on div "Recommended Missions All Missions Applied Missions Completed Missions Not Inter…" at bounding box center [398, 111] width 643 height 21
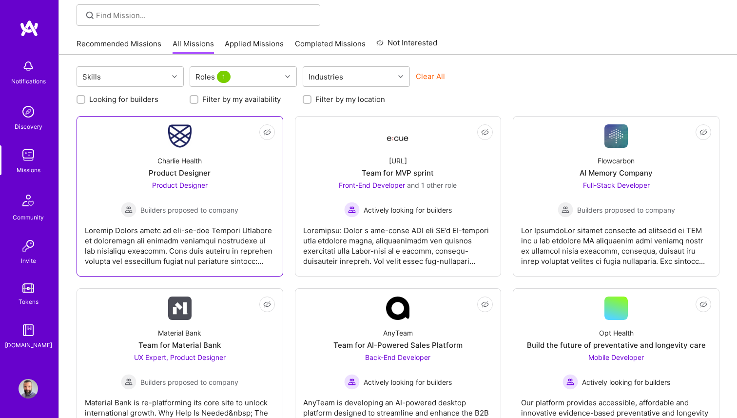
scroll to position [0, 0]
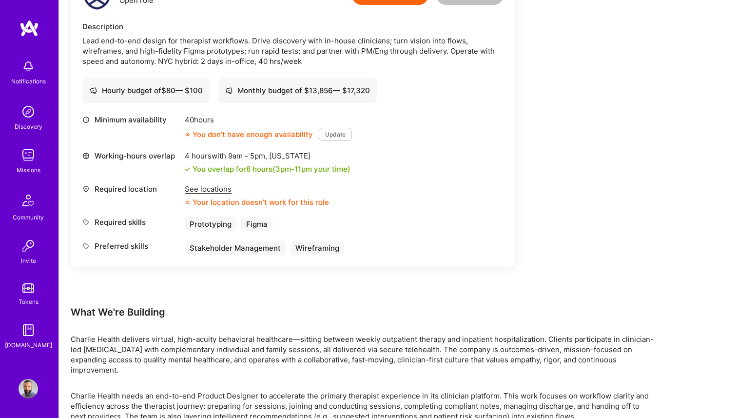
scroll to position [283, 0]
click at [214, 195] on div "See locations Your location doesn’t work for this role" at bounding box center [257, 194] width 144 height 23
click at [210, 186] on div "See locations" at bounding box center [257, 188] width 144 height 10
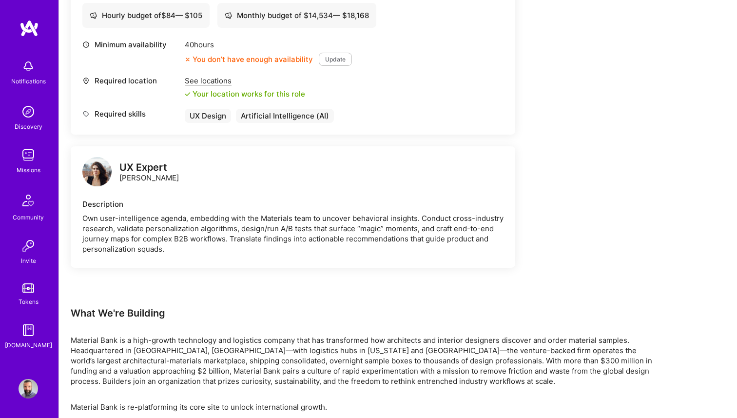
scroll to position [466, 0]
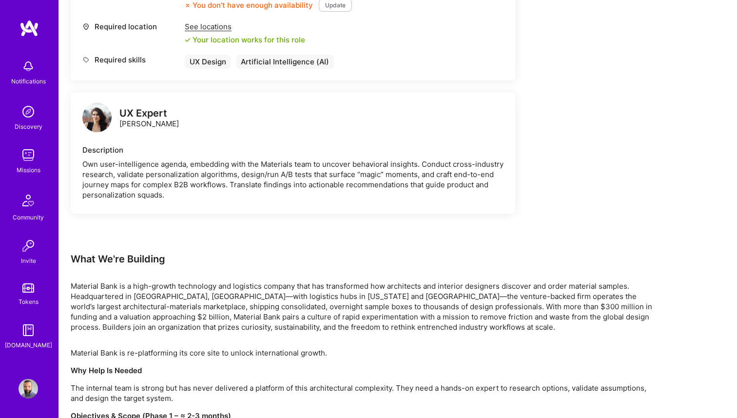
click at [98, 118] on img at bounding box center [96, 117] width 29 height 29
